Goal: Task Accomplishment & Management: Manage account settings

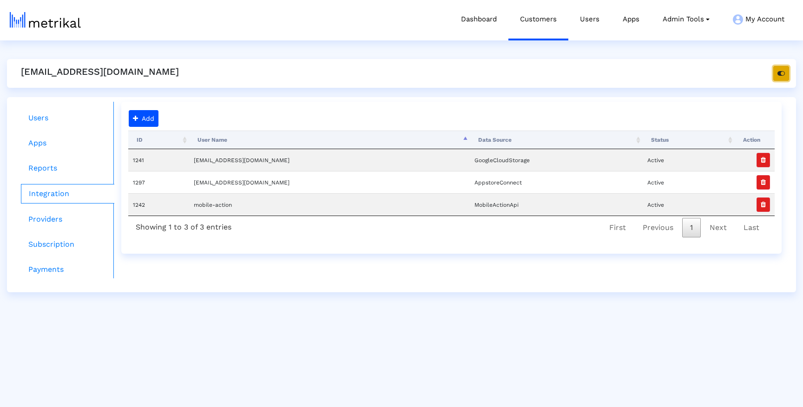
click at [785, 70] on button "button" at bounding box center [781, 73] width 16 height 15
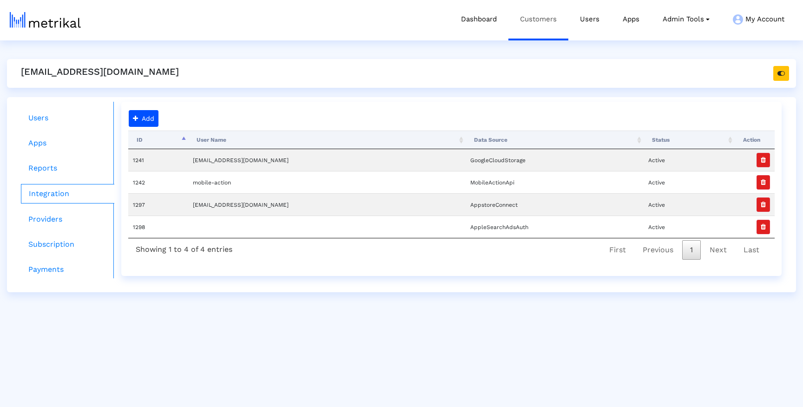
click at [549, 11] on link "Customers" at bounding box center [538, 19] width 60 height 39
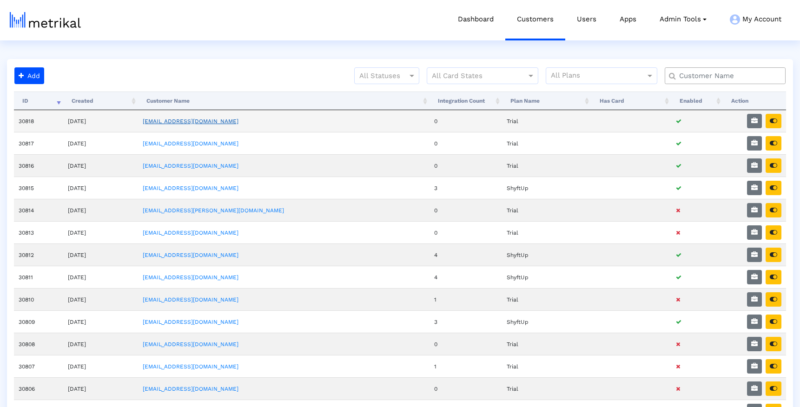
click at [224, 123] on link "washmen@shyftup.com" at bounding box center [191, 121] width 96 height 7
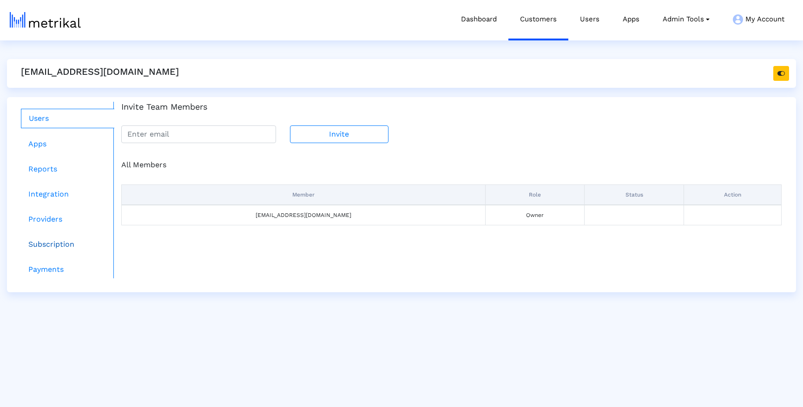
click at [42, 247] on link "Subscription" at bounding box center [67, 244] width 93 height 19
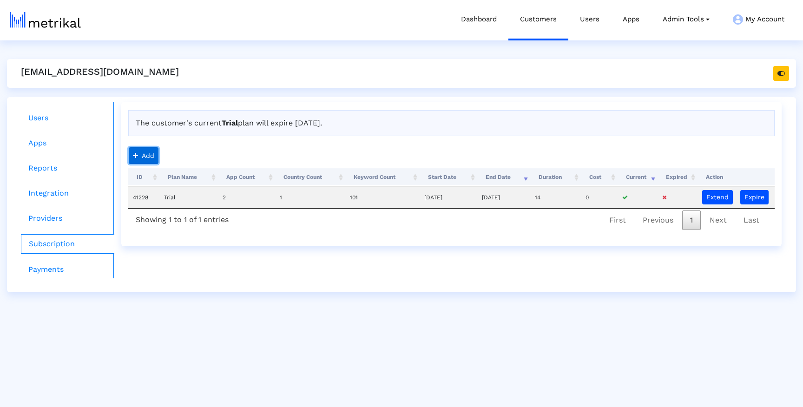
click at [152, 157] on button "Add" at bounding box center [144, 155] width 30 height 17
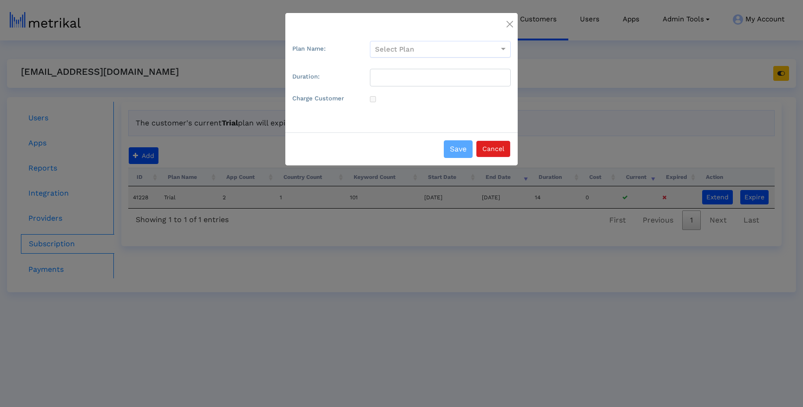
click at [397, 57] on div "Select Plan" at bounding box center [440, 51] width 155 height 20
drag, startPoint x: 413, startPoint y: 40, endPoint x: 410, endPoint y: 48, distance: 8.8
click at [413, 40] on div "Plan Name: Select Plan Duration: Charge Customer" at bounding box center [401, 82] width 232 height 99
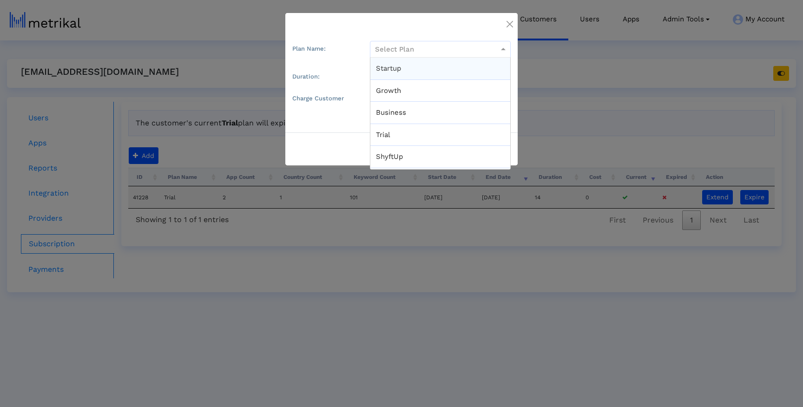
click at [410, 48] on input "Select Plan" at bounding box center [432, 49] width 114 height 10
click at [405, 156] on div "ShyftUp" at bounding box center [440, 157] width 140 height 22
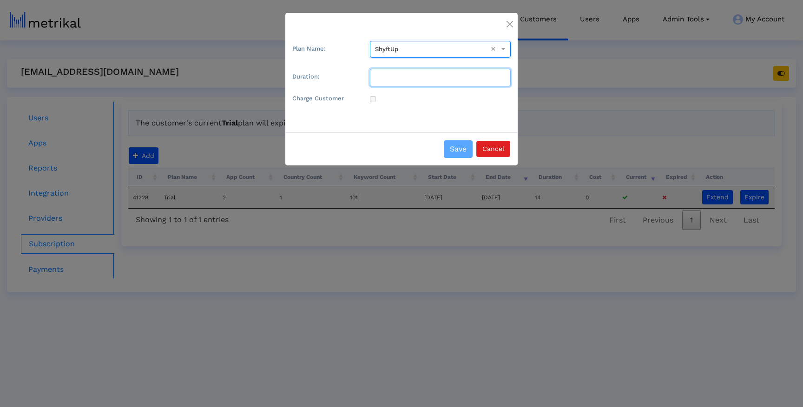
click at [401, 76] on input "Duration:" at bounding box center [440, 78] width 141 height 18
type input "30"
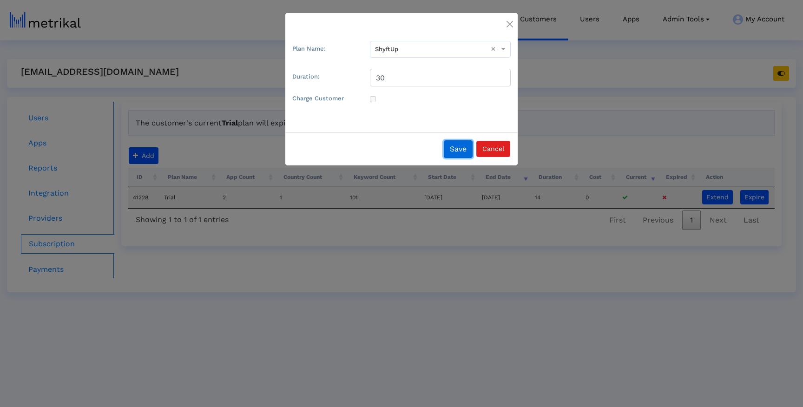
click at [453, 144] on button "Save" at bounding box center [458, 149] width 29 height 18
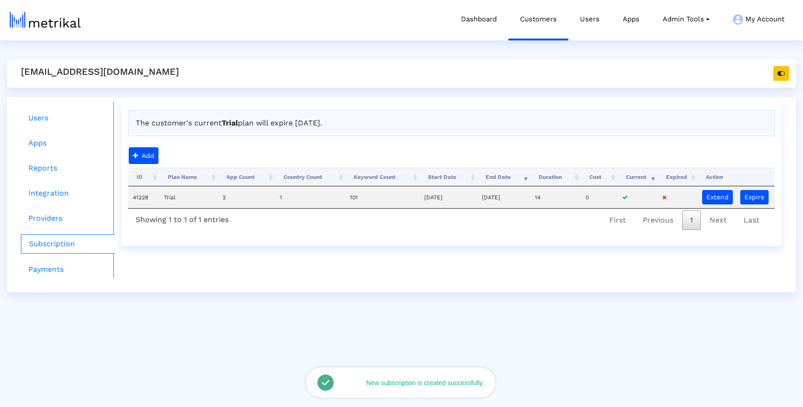
click at [515, 116] on div "The customer's current Trial plan will expire in 13 days." at bounding box center [451, 123] width 646 height 26
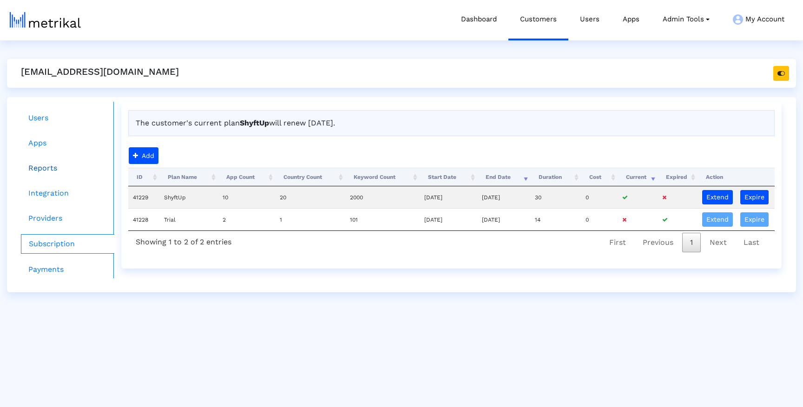
click at [47, 164] on link "Reports" at bounding box center [67, 168] width 93 height 19
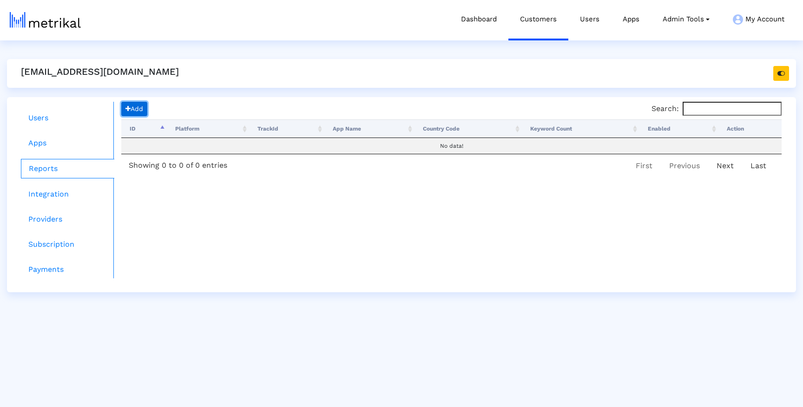
click at [135, 111] on span "Add" at bounding box center [134, 108] width 18 height 7
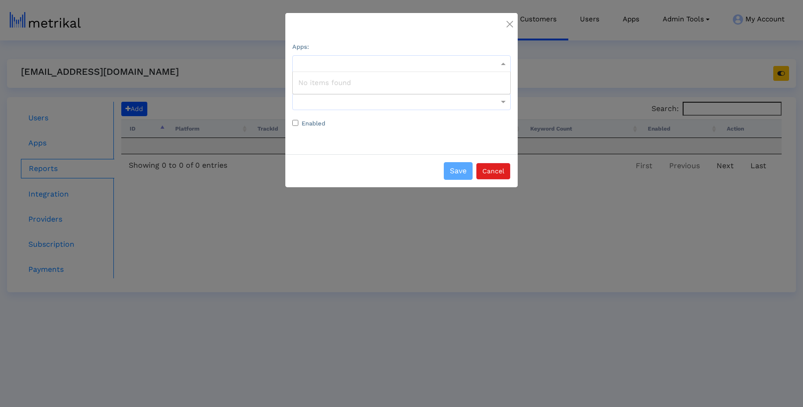
click at [328, 61] on div at bounding box center [401, 63] width 217 height 11
click at [369, 36] on div "Apps: Countries: Enabled" at bounding box center [401, 93] width 232 height 121
click at [507, 24] on div at bounding box center [401, 23] width 232 height 20
click at [508, 24] on img "Close" at bounding box center [509, 24] width 7 height 7
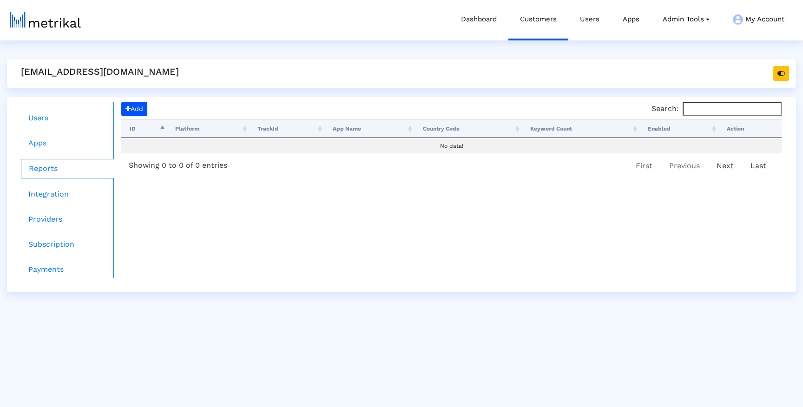
click at [468, 81] on div "washmen@shyftup.com" at bounding box center [401, 73] width 789 height 29
click at [216, 108] on div "Add Search: Processing... ID Platform TrackId App Name Country Code Keyword Cou…" at bounding box center [451, 140] width 660 height 76
click at [28, 143] on link "Apps" at bounding box center [67, 143] width 93 height 19
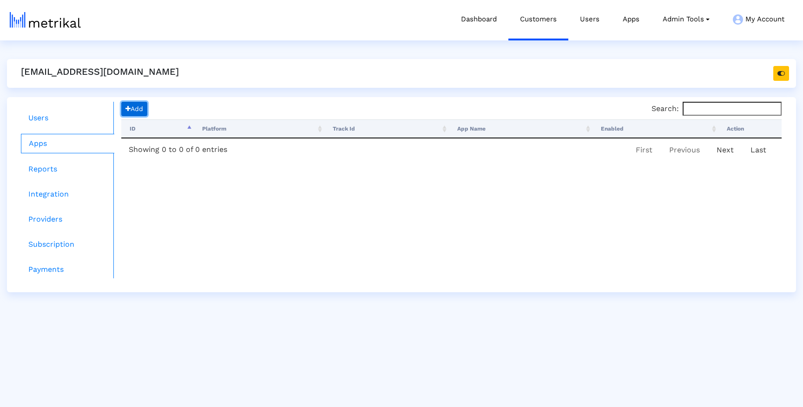
click at [142, 112] on span "Add" at bounding box center [134, 108] width 18 height 7
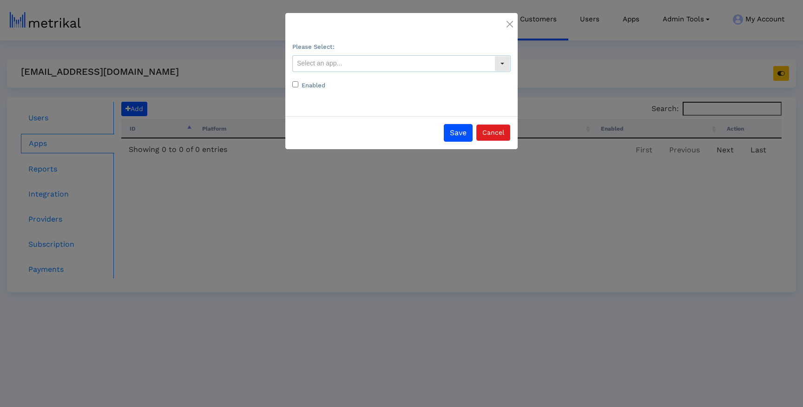
click at [348, 58] on input "text" at bounding box center [394, 64] width 202 height 16
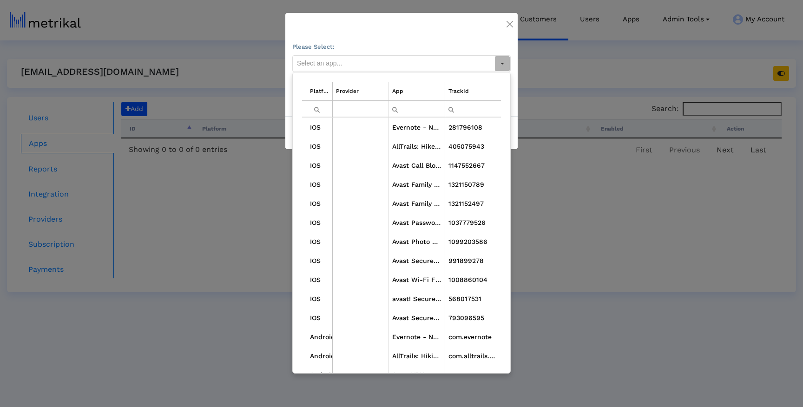
click at [352, 106] on input "Filter cell" at bounding box center [361, 108] width 56 height 15
type input "wash"
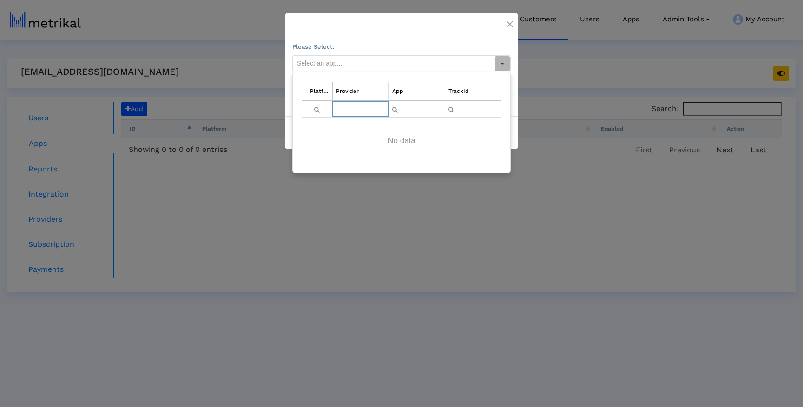
click at [416, 105] on input "Filter cell" at bounding box center [417, 108] width 56 height 15
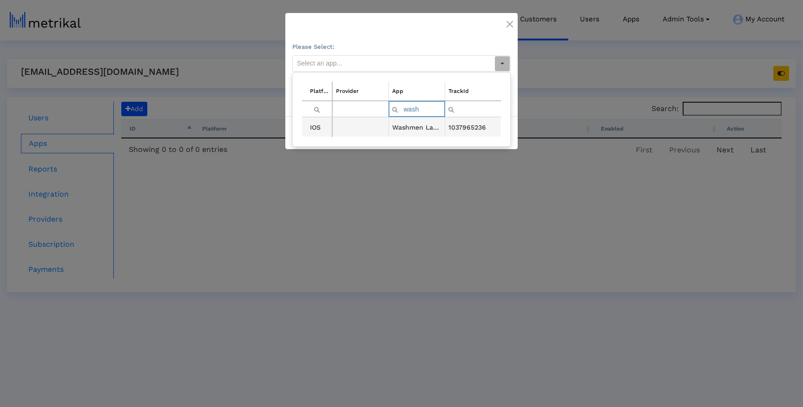
type input "wash"
click at [415, 127] on td "Washmen Laundry & Dry Cleaning" at bounding box center [416, 127] width 56 height 19
type input "Washmen Laundry & Dry Cleaning <1037965236>"
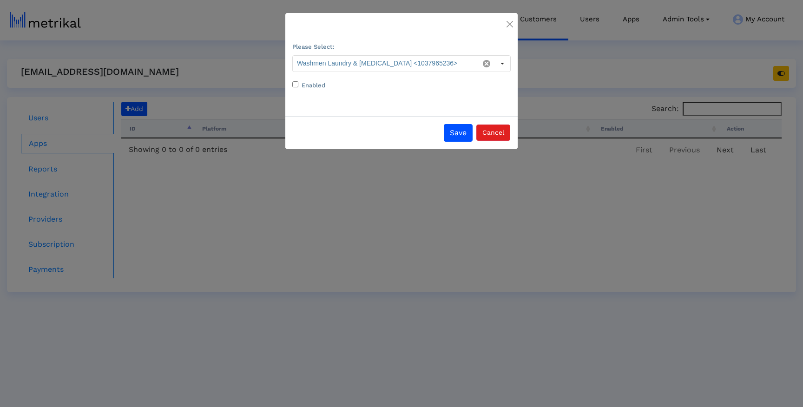
click at [316, 86] on label "Enabled" at bounding box center [314, 85] width 24 height 9
click at [298, 86] on input "Enabled" at bounding box center [295, 84] width 6 height 6
checkbox input "true"
click at [461, 131] on button "Save" at bounding box center [458, 133] width 29 height 18
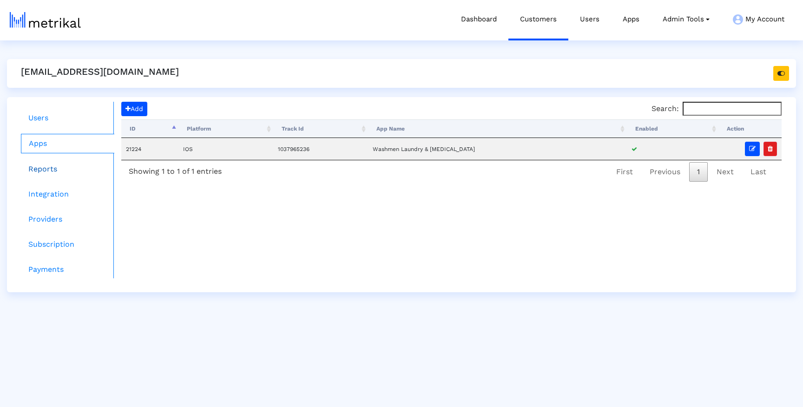
click at [55, 171] on link "Reports" at bounding box center [67, 169] width 93 height 19
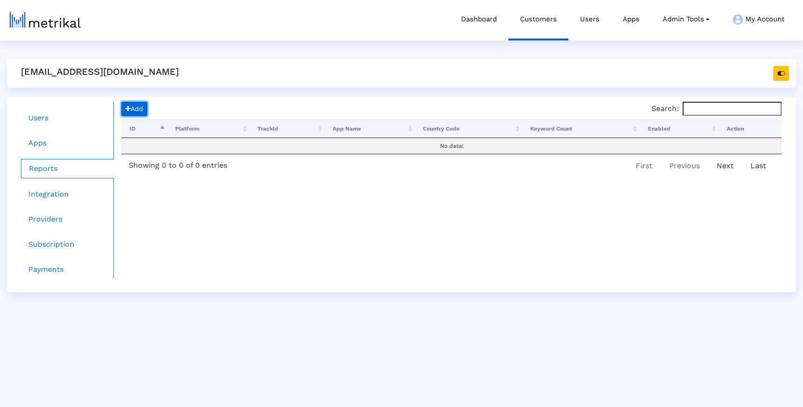
click at [131, 103] on button "Add" at bounding box center [134, 109] width 26 height 14
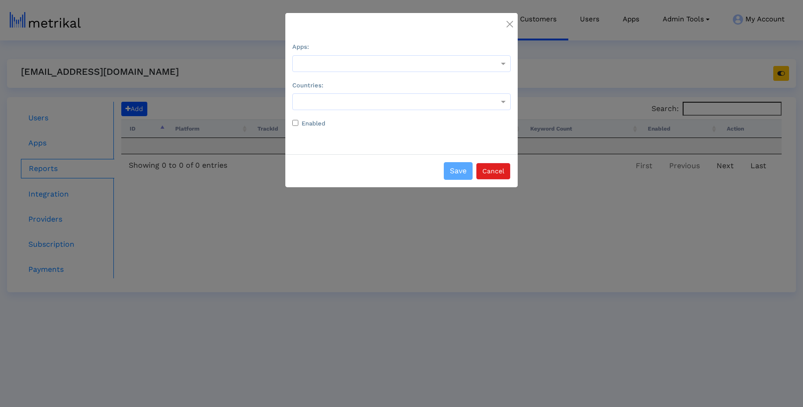
click at [353, 55] on div "Apps:" at bounding box center [401, 56] width 218 height 31
click at [352, 62] on div at bounding box center [401, 63] width 217 height 11
click at [349, 89] on div "Washmen Laundry & Dry Cleaning" at bounding box center [401, 83] width 217 height 22
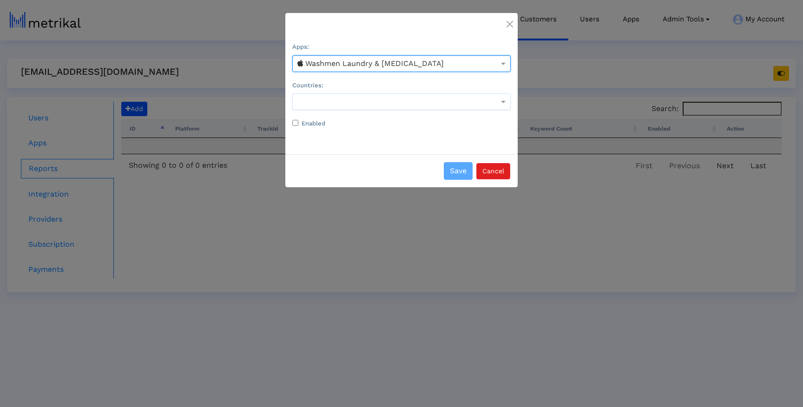
click at [348, 100] on div at bounding box center [401, 101] width 217 height 11
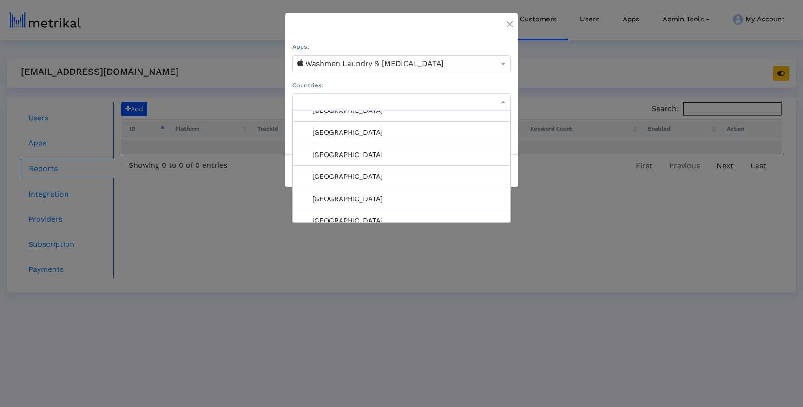
scroll to position [1675, 0]
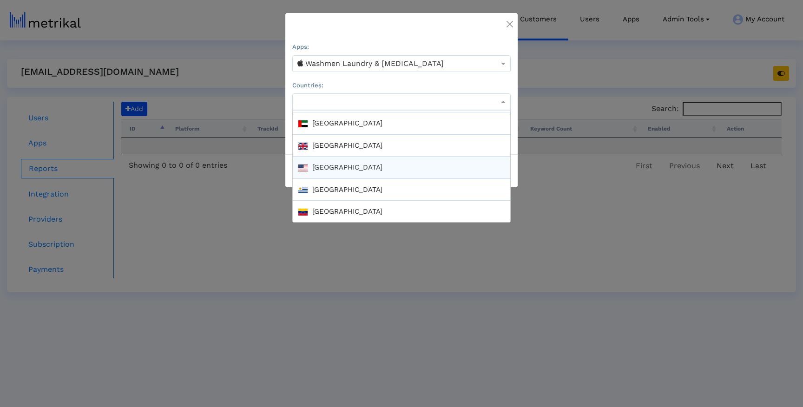
click at [344, 163] on div "[GEOGRAPHIC_DATA]" at bounding box center [401, 168] width 217 height 22
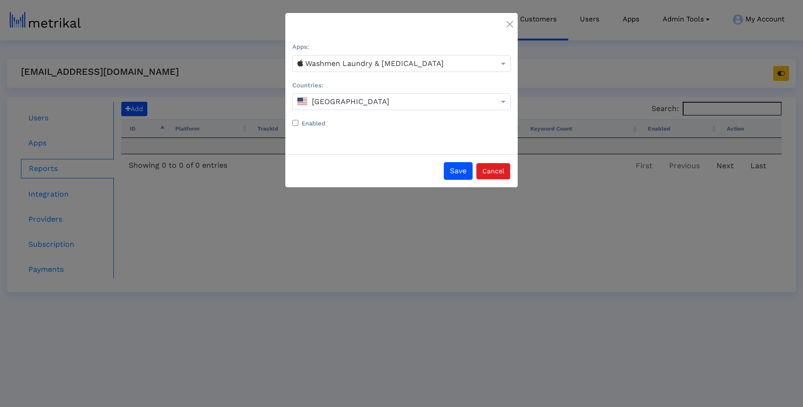
click at [315, 124] on label "Enabled" at bounding box center [314, 123] width 24 height 9
click at [298, 124] on input "Enabled" at bounding box center [295, 123] width 6 height 6
checkbox input "true"
click at [453, 171] on button "Save" at bounding box center [458, 171] width 29 height 18
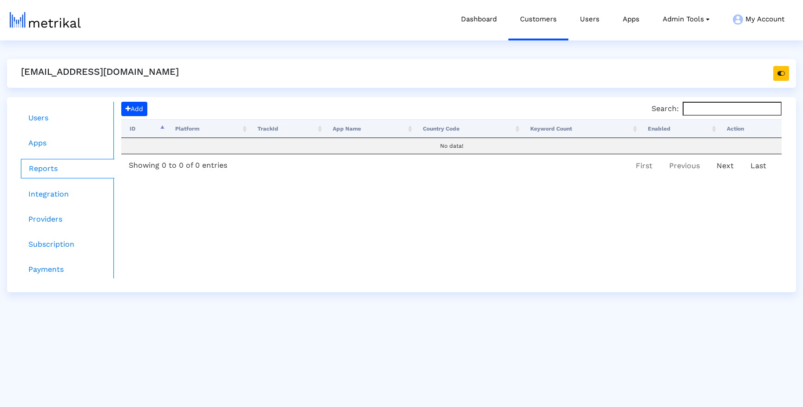
click at [449, 223] on div "Add Search: Processing... ID Platform TrackId App Name Country Code Keyword Cou…" at bounding box center [451, 190] width 675 height 177
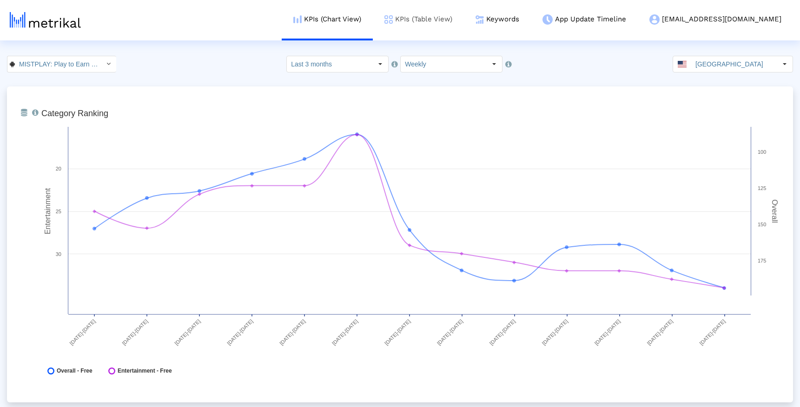
click at [464, 22] on link "KPIs (Table View)" at bounding box center [418, 19] width 91 height 39
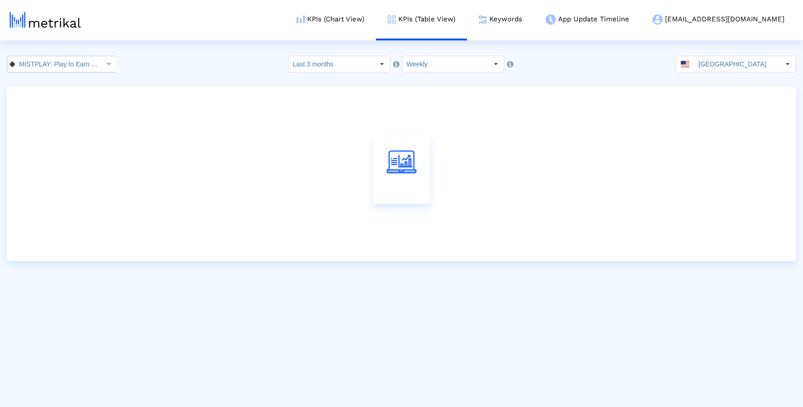
click at [79, 71] on input "MISTPLAY: Play to Earn Money < com.mistplay.mistplay >" at bounding box center [57, 64] width 84 height 16
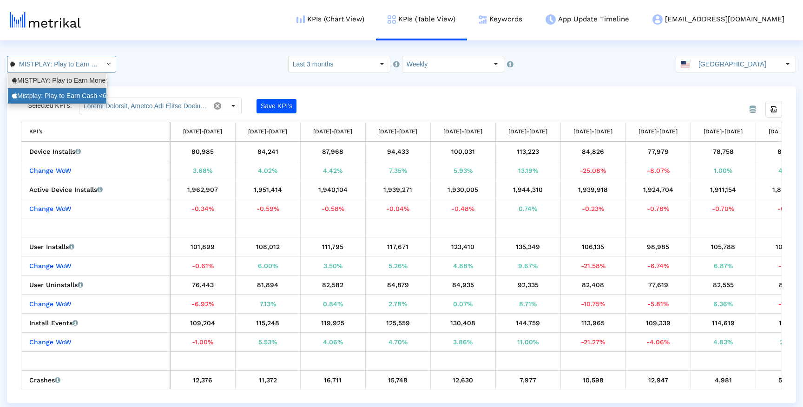
click at [76, 96] on div "Mistplay: Play to Earn Cash <6739352969>" at bounding box center [57, 96] width 90 height 9
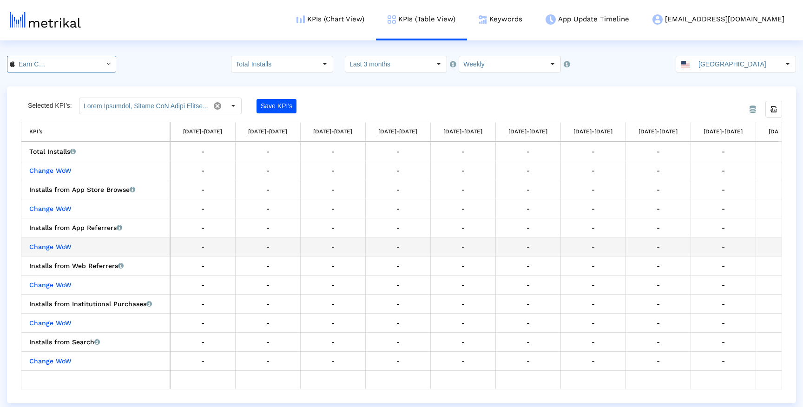
scroll to position [0, 172]
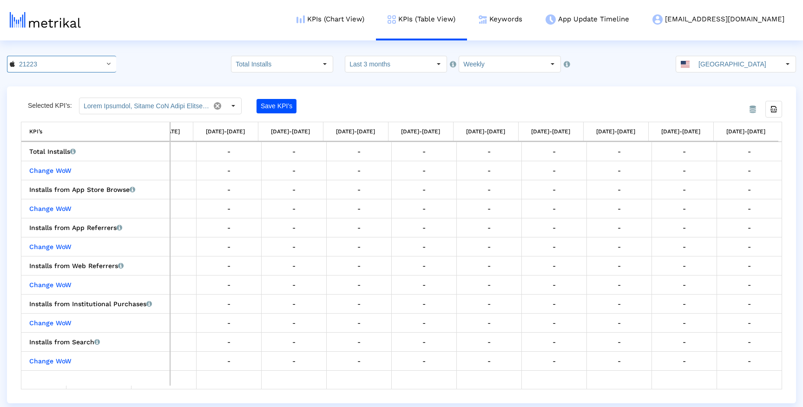
click at [496, 89] on div "From Database Selected KPI’s: Save KPI’s Export all data KPI’s KPI’s [DATE]-[DA…" at bounding box center [401, 244] width 789 height 317
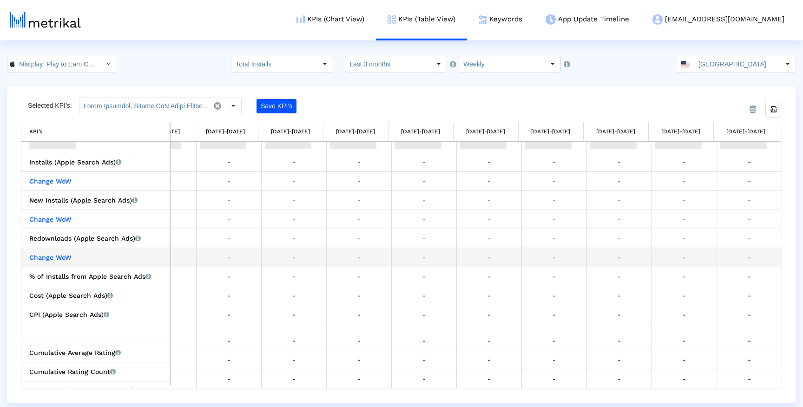
scroll to position [0, 0]
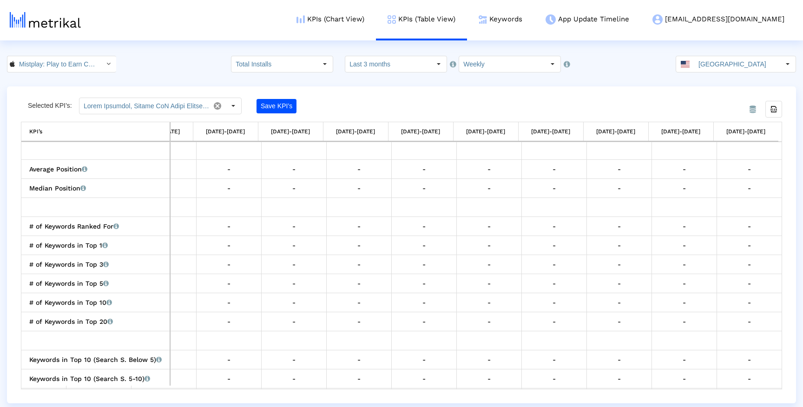
click at [395, 97] on div "From Database Selected KPI’s: Save KPI’s Export all data KPI’s KPI’s [DATE]-[DA…" at bounding box center [401, 244] width 789 height 317
